Goal: Information Seeking & Learning: Learn about a topic

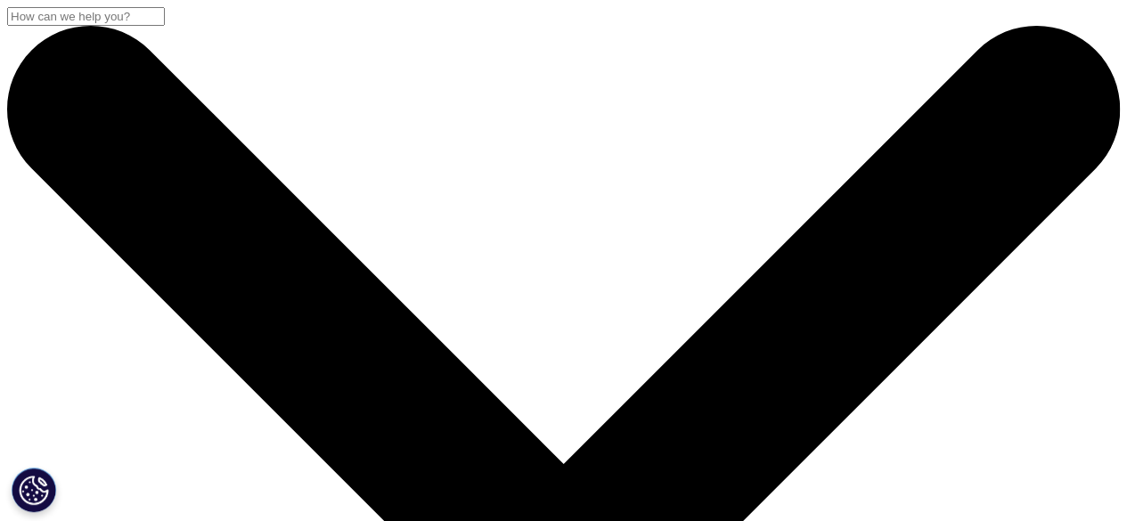
scroll to position [178, 0]
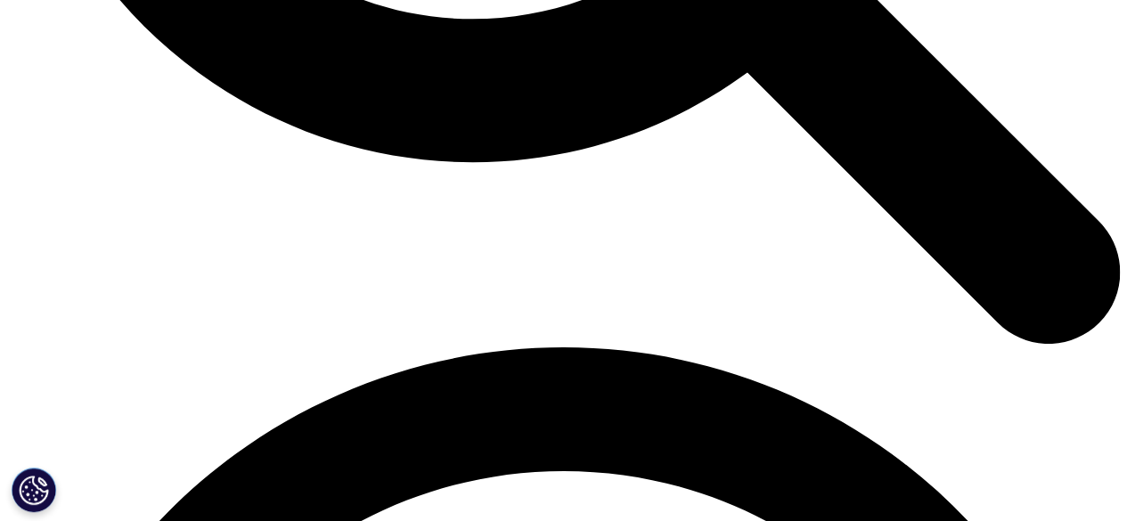
scroll to position [1871, 0]
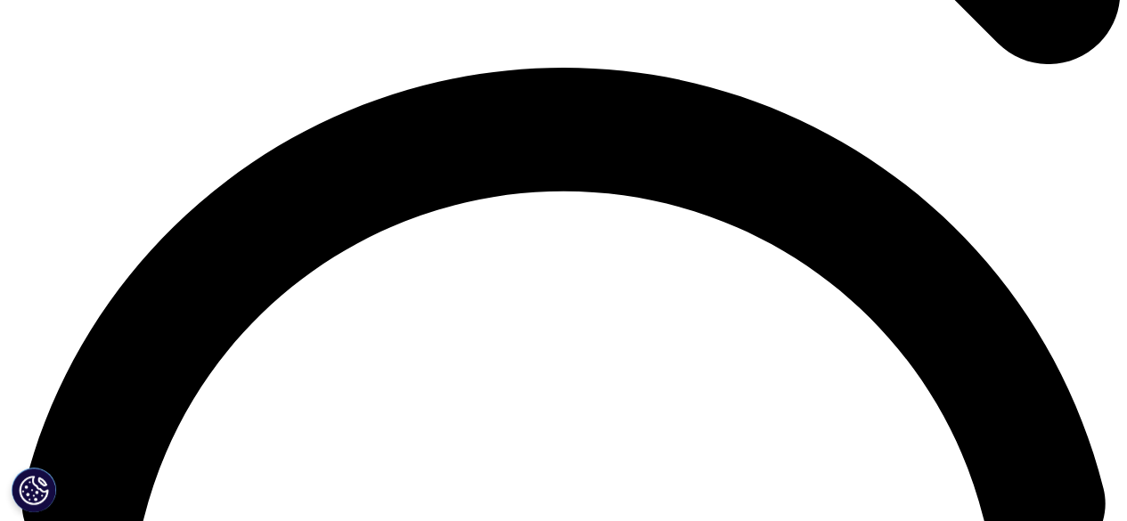
scroll to position [2228, 0]
